Goal: Information Seeking & Learning: Learn about a topic

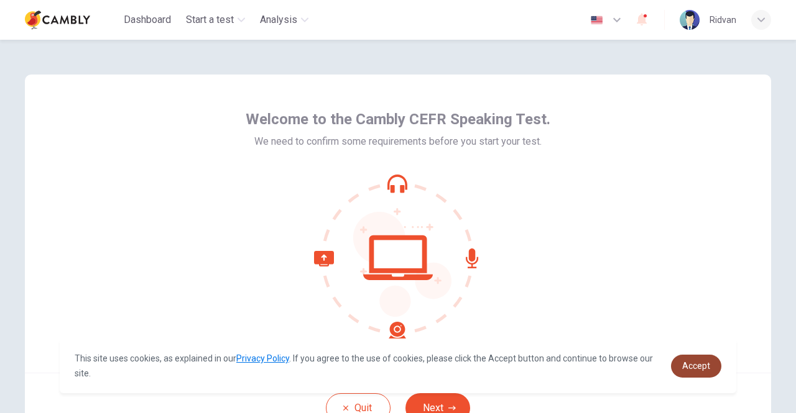
click at [690, 360] on link "Accept" at bounding box center [696, 366] width 50 height 23
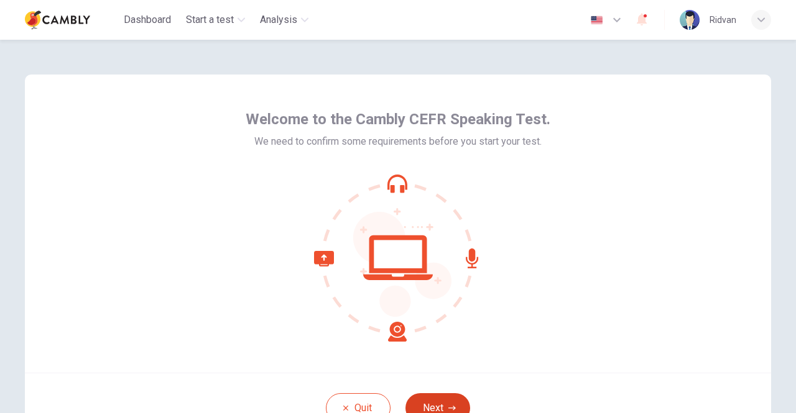
click at [423, 402] on button "Next" at bounding box center [437, 409] width 65 height 30
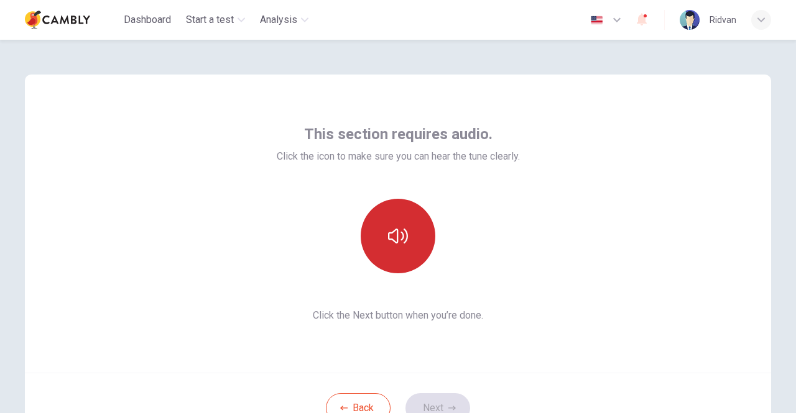
click at [388, 239] on icon "button" at bounding box center [398, 236] width 20 height 15
click at [392, 239] on icon "button" at bounding box center [398, 236] width 20 height 20
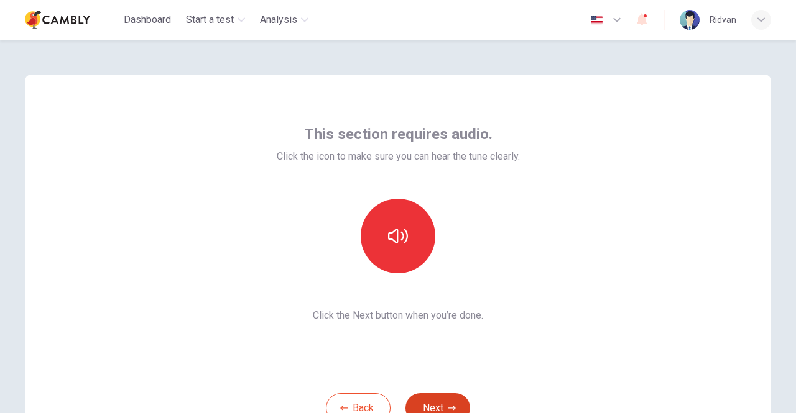
click at [429, 394] on button "Next" at bounding box center [437, 409] width 65 height 30
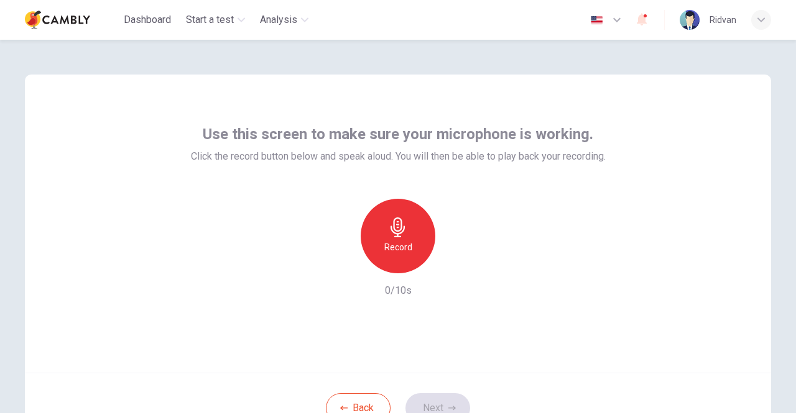
click at [390, 226] on icon "button" at bounding box center [397, 228] width 14 height 20
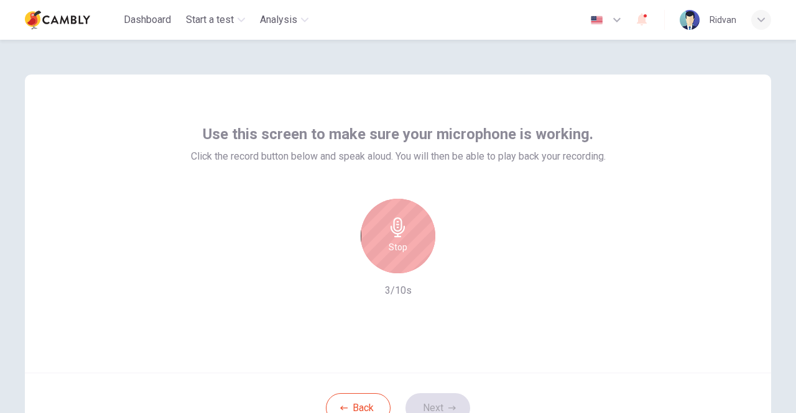
click at [400, 238] on div "Stop" at bounding box center [398, 236] width 75 height 75
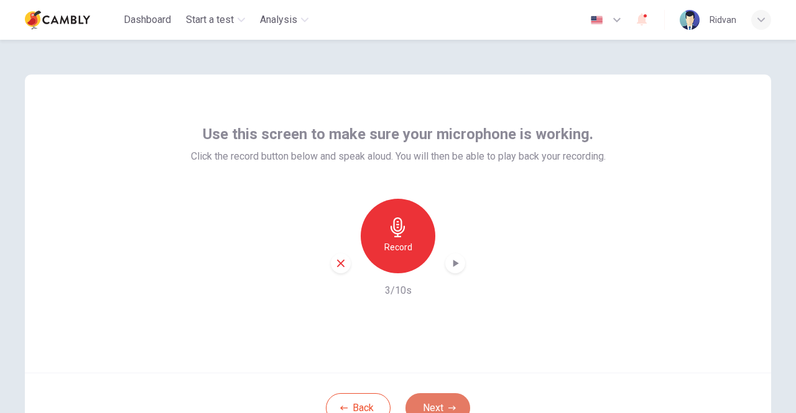
click at [426, 396] on button "Next" at bounding box center [437, 409] width 65 height 30
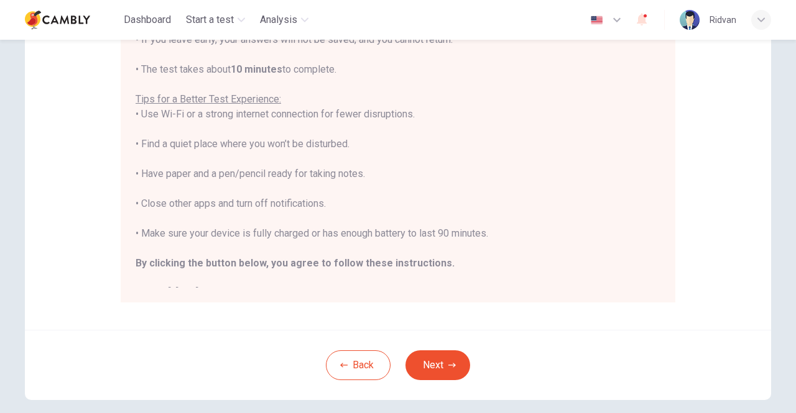
scroll to position [223, 0]
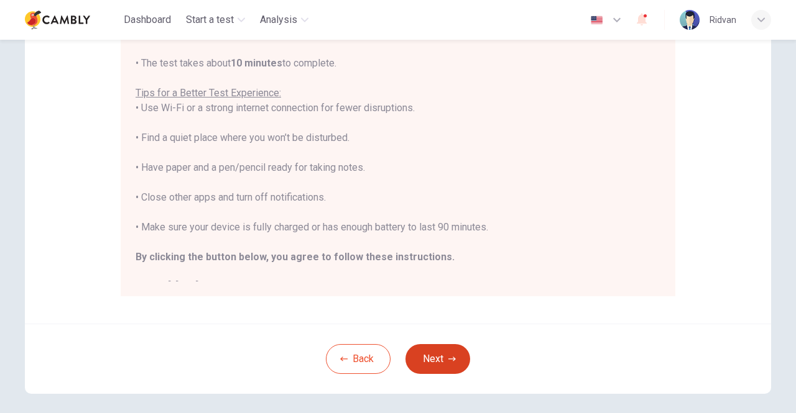
click at [417, 358] on button "Next" at bounding box center [437, 359] width 65 height 30
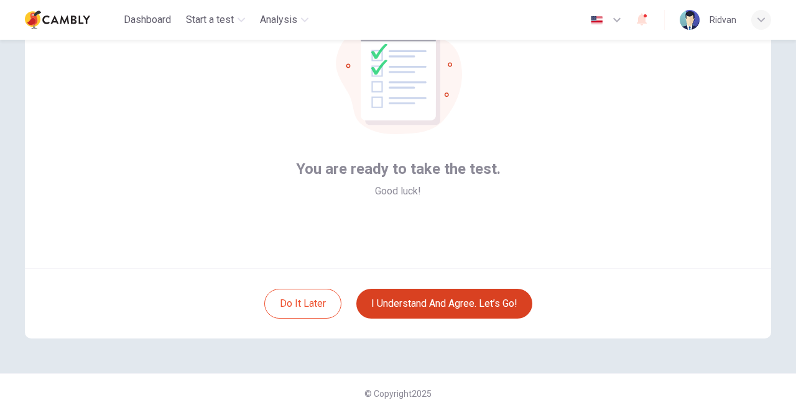
scroll to position [104, 0]
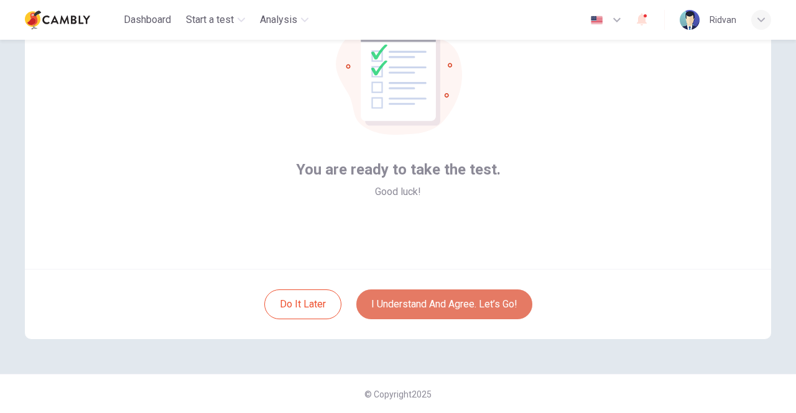
click at [446, 311] on button "I understand and agree. Let’s go!" at bounding box center [444, 305] width 176 height 30
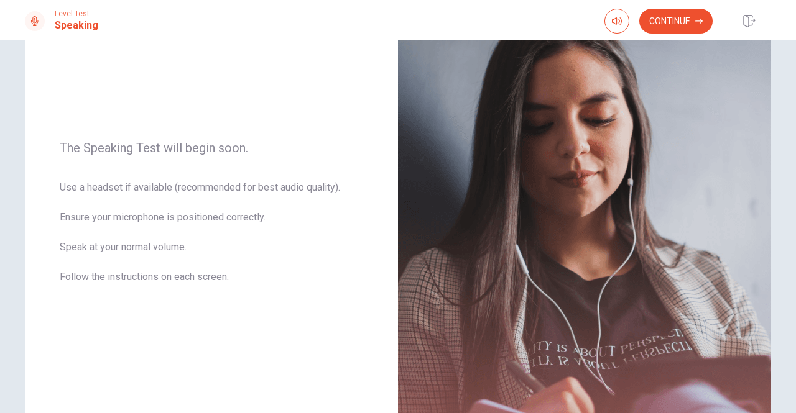
scroll to position [114, 0]
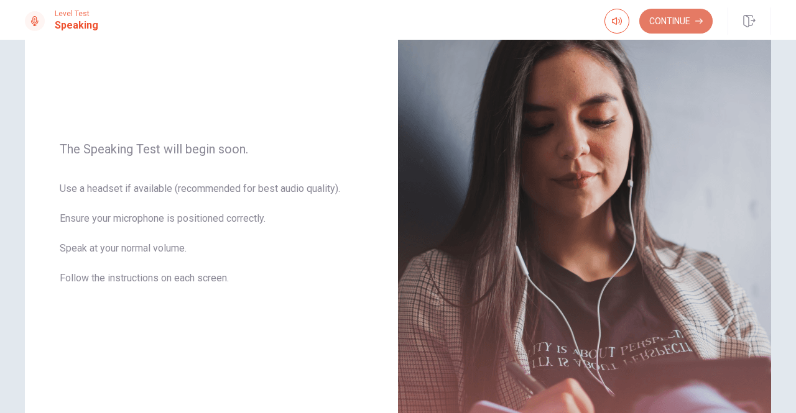
click at [671, 24] on button "Continue" at bounding box center [675, 21] width 73 height 25
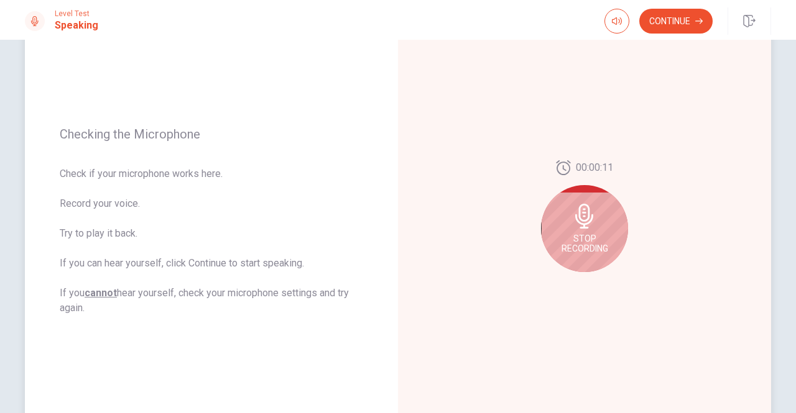
click at [578, 220] on icon at bounding box center [584, 216] width 18 height 25
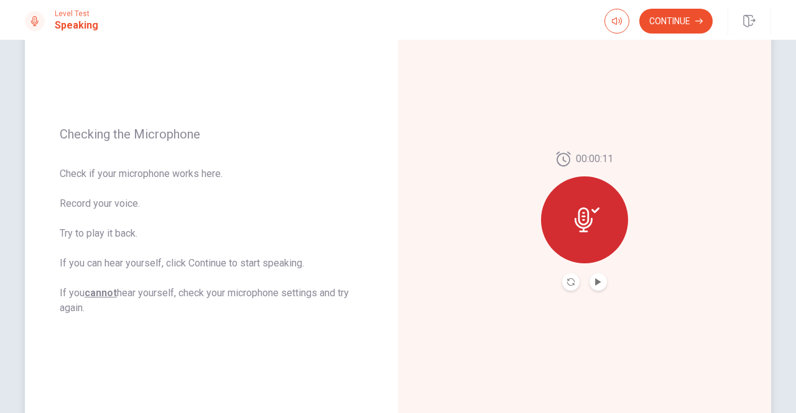
click at [582, 220] on icon at bounding box center [586, 220] width 25 height 25
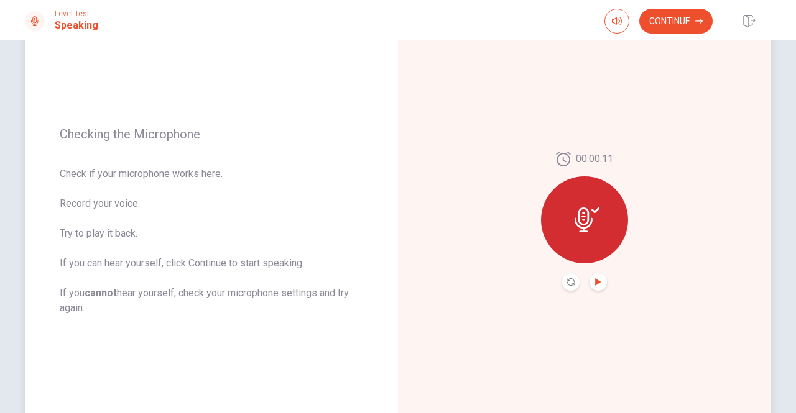
click at [595, 281] on icon "Play Audio" at bounding box center [598, 282] width 6 height 7
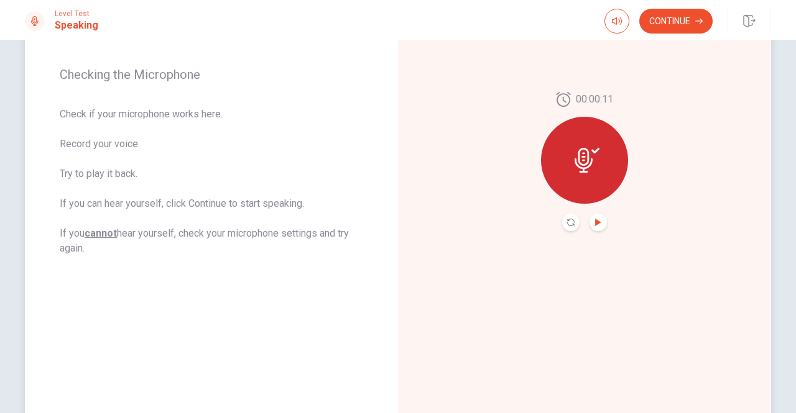
scroll to position [175, 0]
click at [660, 24] on button "Continue" at bounding box center [675, 21] width 73 height 25
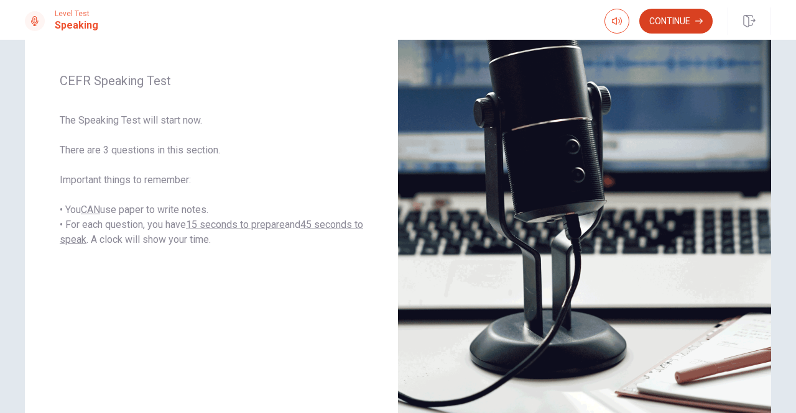
click at [674, 24] on button "Continue" at bounding box center [675, 21] width 73 height 25
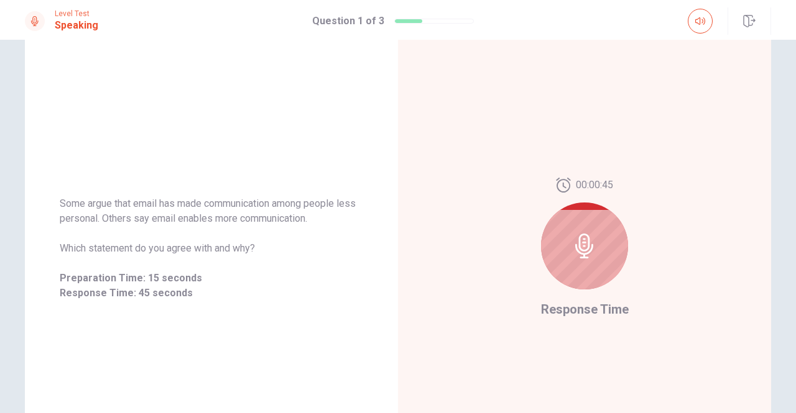
scroll to position [89, 0]
click at [581, 256] on icon at bounding box center [584, 244] width 18 height 25
click at [579, 241] on icon at bounding box center [584, 244] width 18 height 25
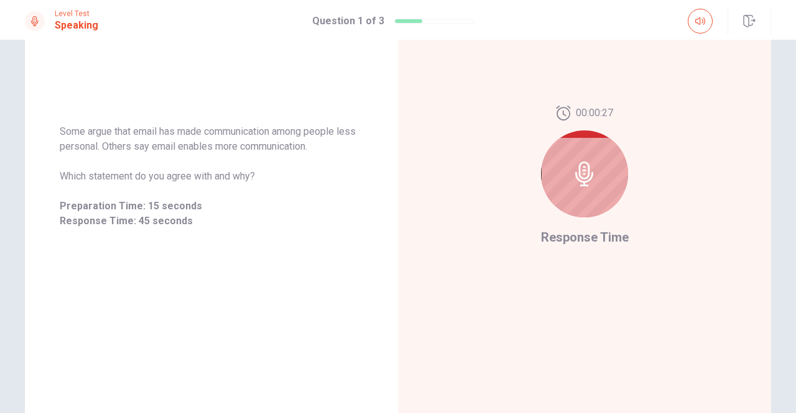
scroll to position [158, 0]
click at [596, 179] on div at bounding box center [584, 175] width 87 height 87
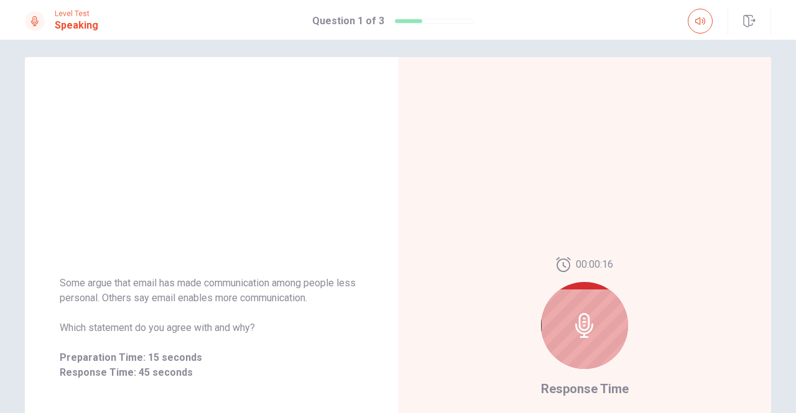
scroll to position [0, 0]
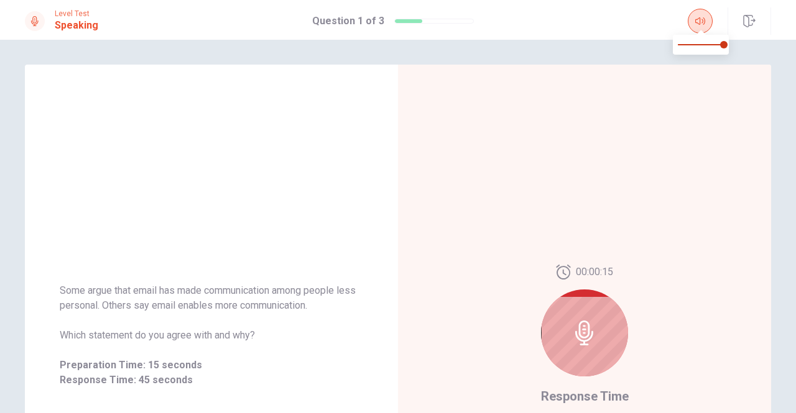
click at [696, 25] on icon "button" at bounding box center [700, 21] width 10 height 10
click at [581, 334] on icon at bounding box center [584, 333] width 25 height 25
click at [593, 326] on icon at bounding box center [584, 333] width 25 height 25
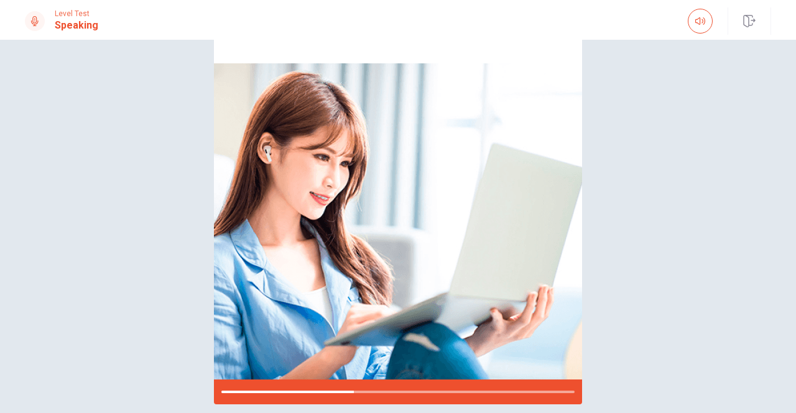
scroll to position [132, 0]
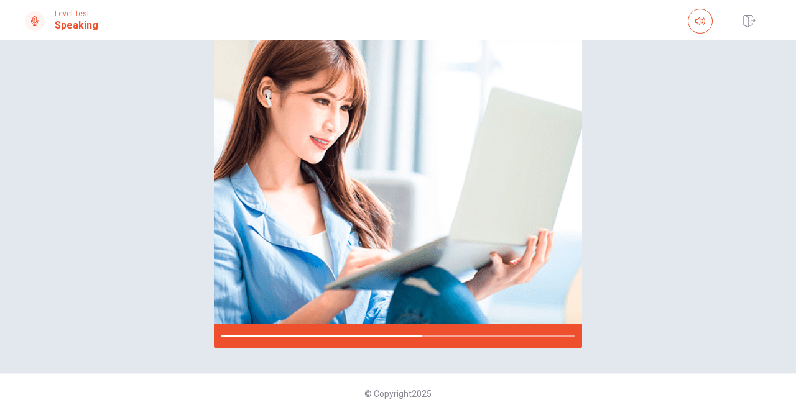
drag, startPoint x: 777, startPoint y: 197, endPoint x: 795, endPoint y: 132, distance: 67.1
click at [795, 132] on div "Please Listen Carefully © Copyright 2025" at bounding box center [398, 227] width 796 height 374
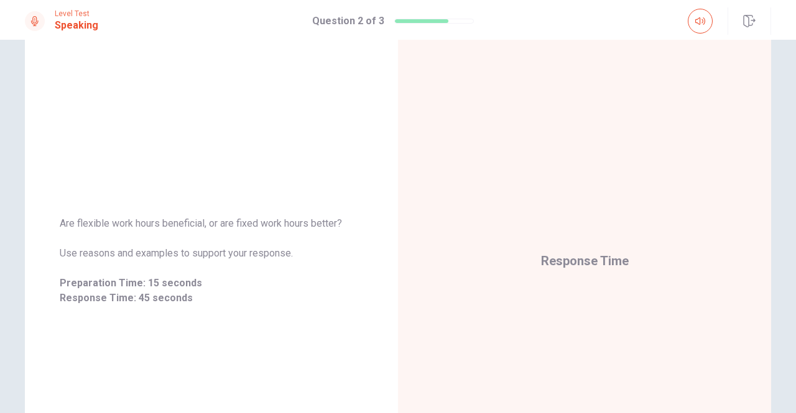
scroll to position [77, 0]
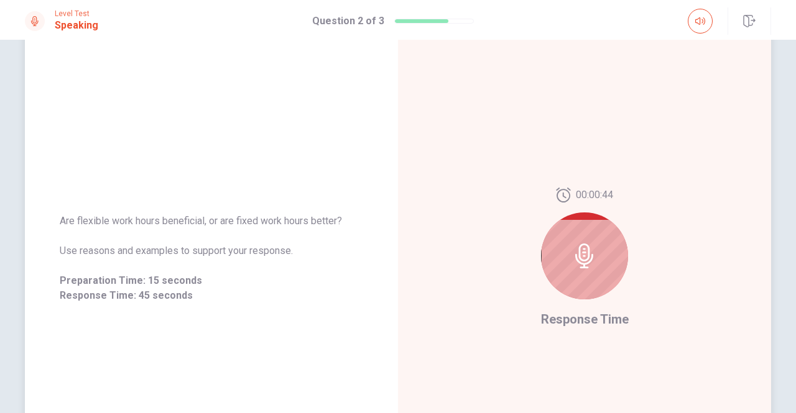
click at [579, 252] on icon at bounding box center [584, 256] width 18 height 25
click at [583, 257] on icon at bounding box center [584, 256] width 25 height 25
click at [582, 258] on icon at bounding box center [584, 256] width 25 height 25
drag, startPoint x: 788, startPoint y: 142, endPoint x: 795, endPoint y: 58, distance: 84.8
click at [795, 58] on div "Are flexible work hours beneficial, or are fixed work hours better? Use reasons…" at bounding box center [398, 227] width 796 height 374
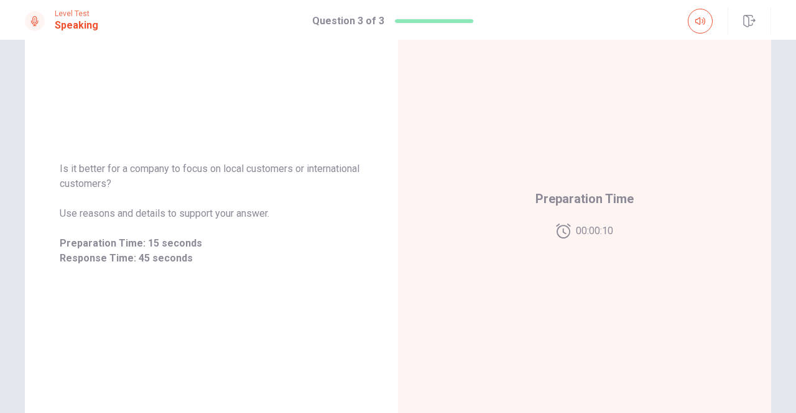
scroll to position [0, 0]
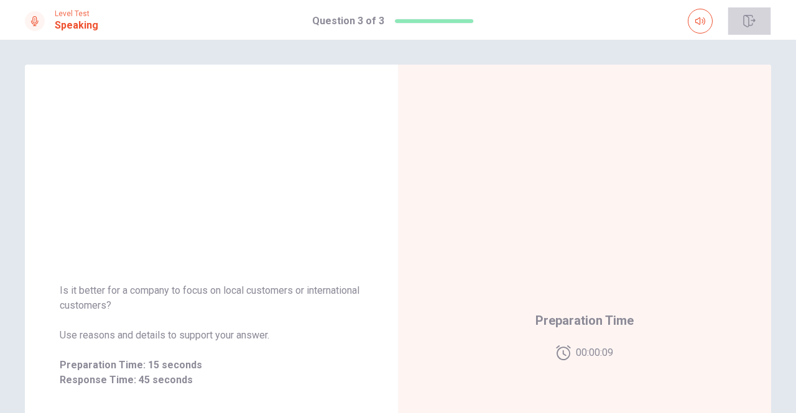
click at [747, 18] on icon "button" at bounding box center [749, 21] width 12 height 12
